Goal: Find specific page/section: Find specific page/section

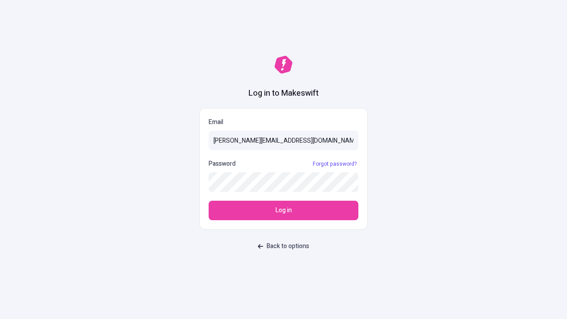
type input "[PERSON_NAME][EMAIL_ADDRESS][DOMAIN_NAME]"
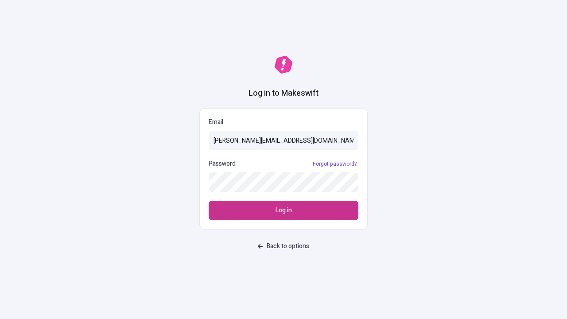
click at [284, 211] on span "Log in" at bounding box center [284, 211] width 16 height 10
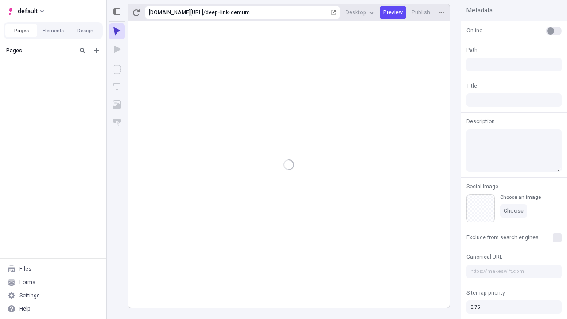
type input "/deep-link-demum"
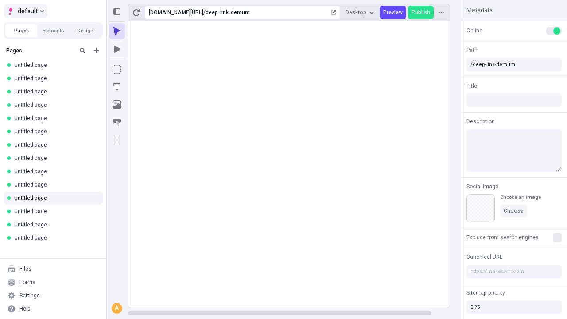
click at [25, 11] on span "default" at bounding box center [28, 11] width 20 height 11
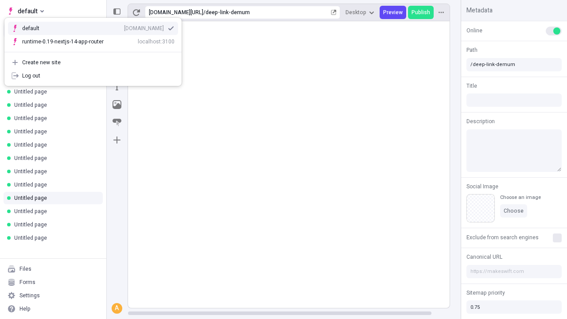
click at [124, 27] on div "[DOMAIN_NAME]" at bounding box center [144, 28] width 40 height 7
click at [85, 31] on button "Design" at bounding box center [85, 30] width 32 height 13
